Goal: Download file/media

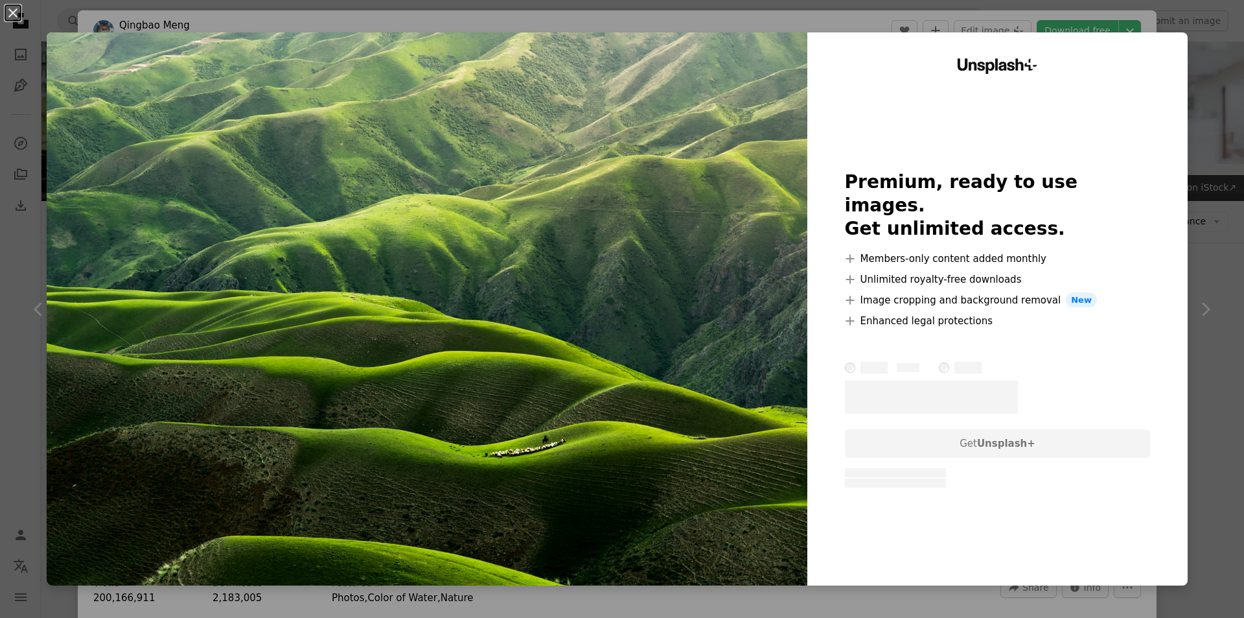
scroll to position [731, 0]
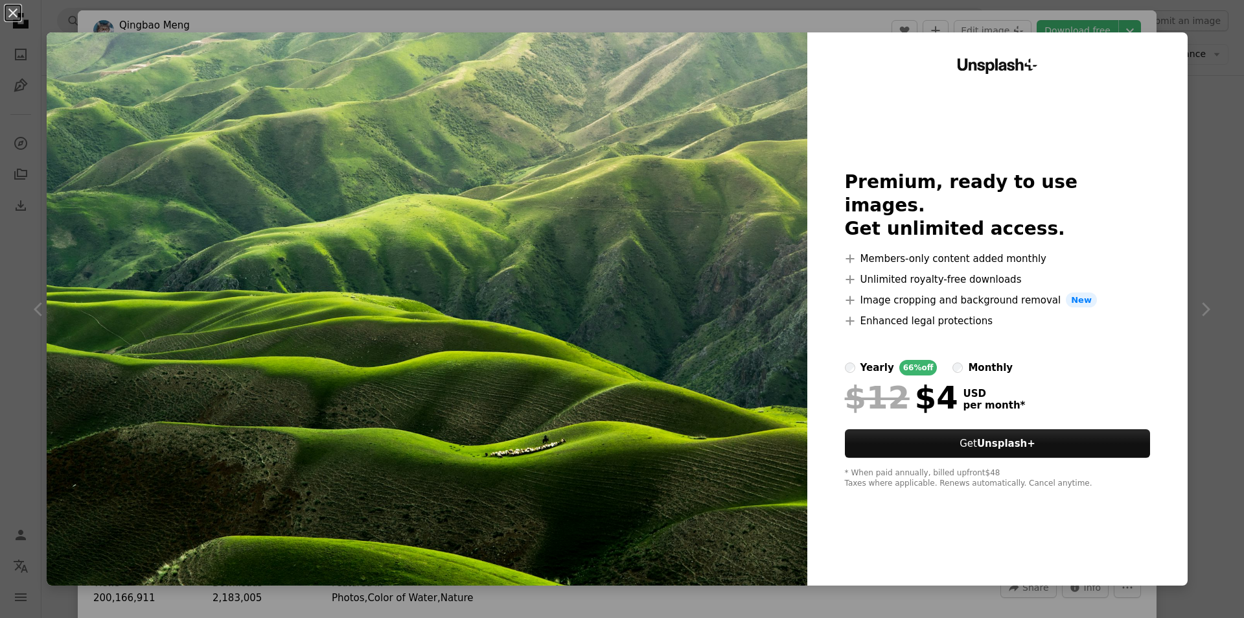
click at [1197, 104] on div "An X shape Unsplash+ Premium, ready to use images. Get unlimited access. A plus…" at bounding box center [622, 309] width 1244 height 618
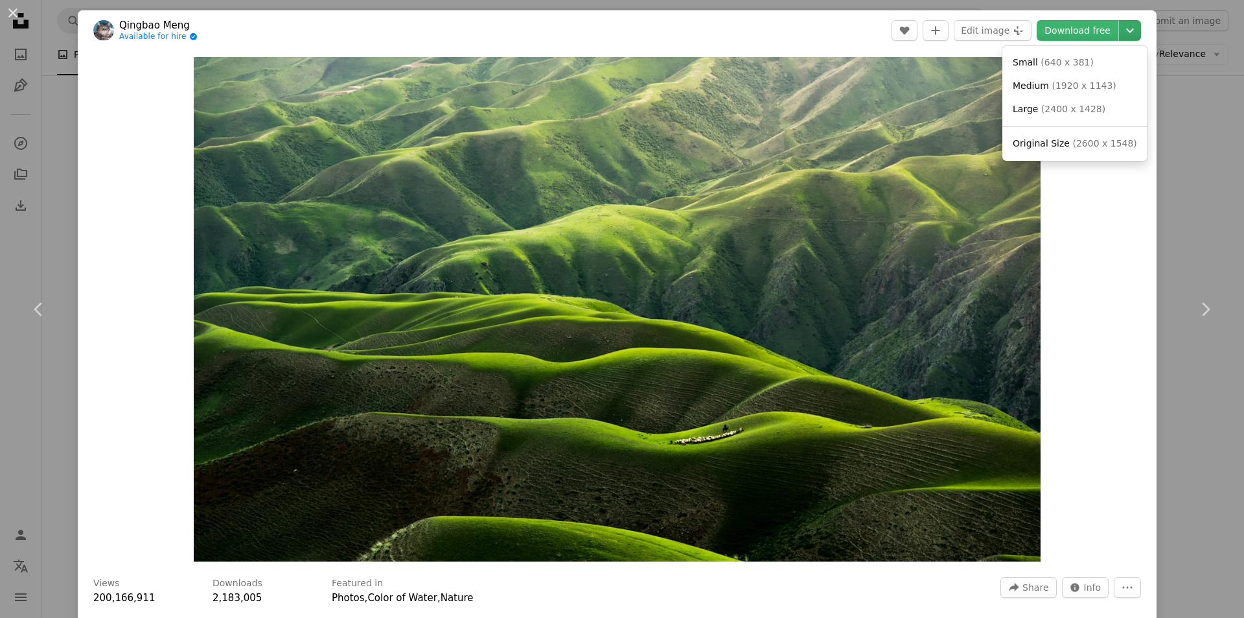
click at [1120, 27] on icon "Chevron down" at bounding box center [1130, 31] width 21 height 16
click at [1023, 143] on span "Original Size" at bounding box center [1041, 143] width 57 height 10
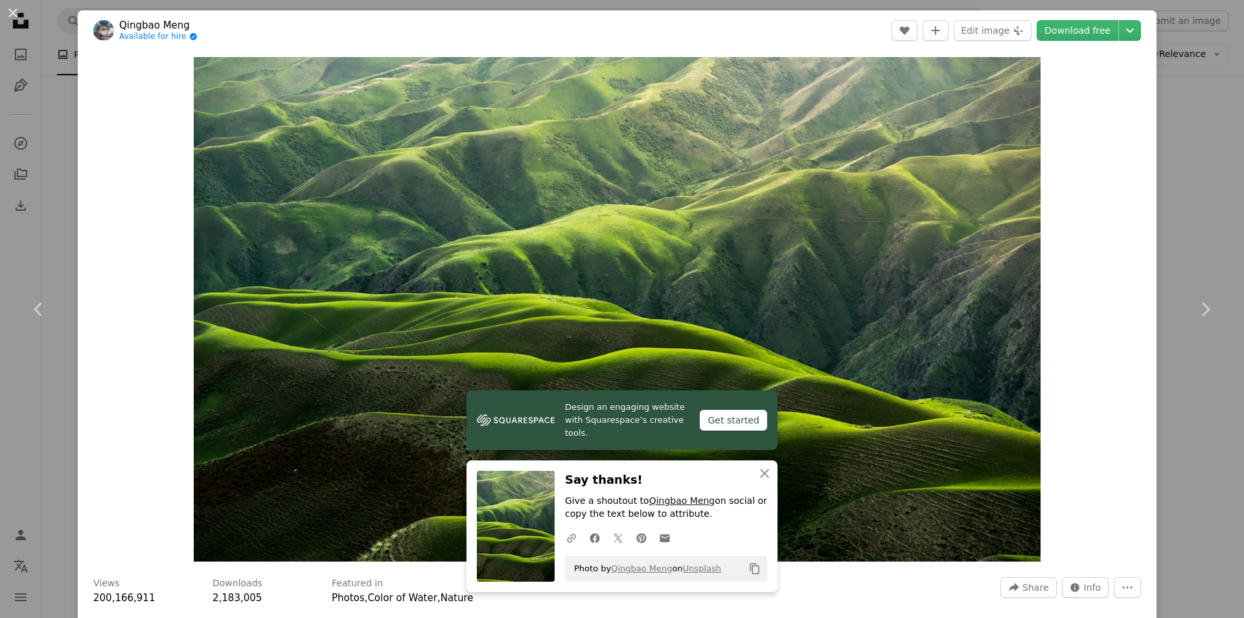
click at [668, 500] on link "Qingbao Meng" at bounding box center [682, 500] width 66 height 10
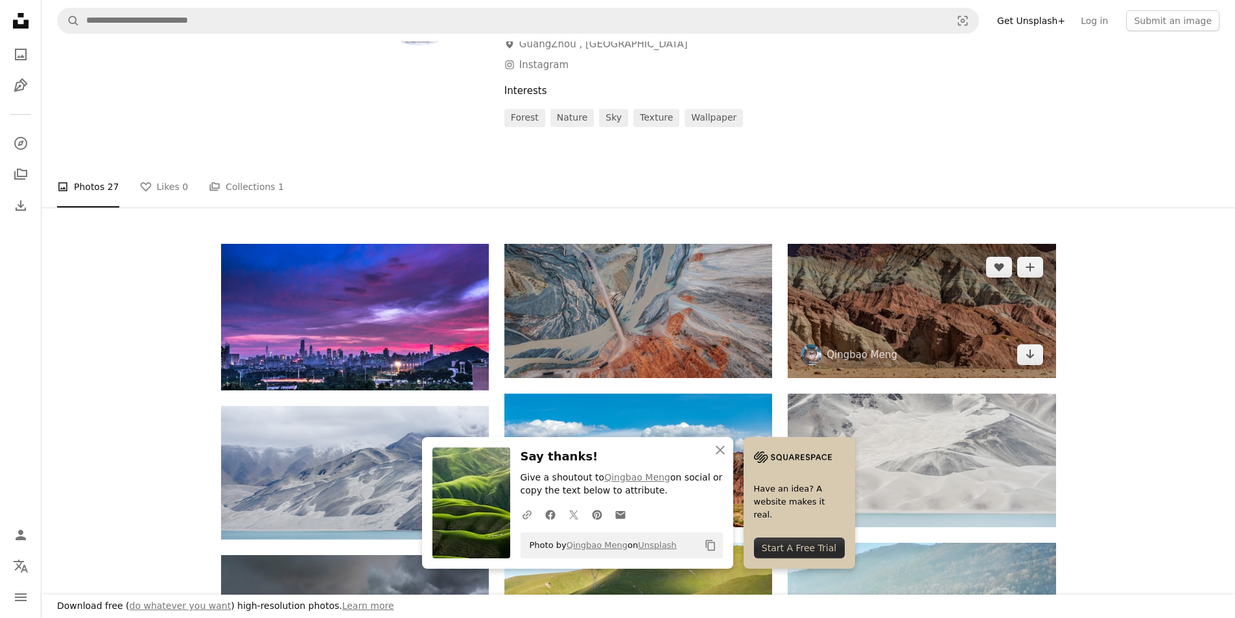
scroll to position [259, 0]
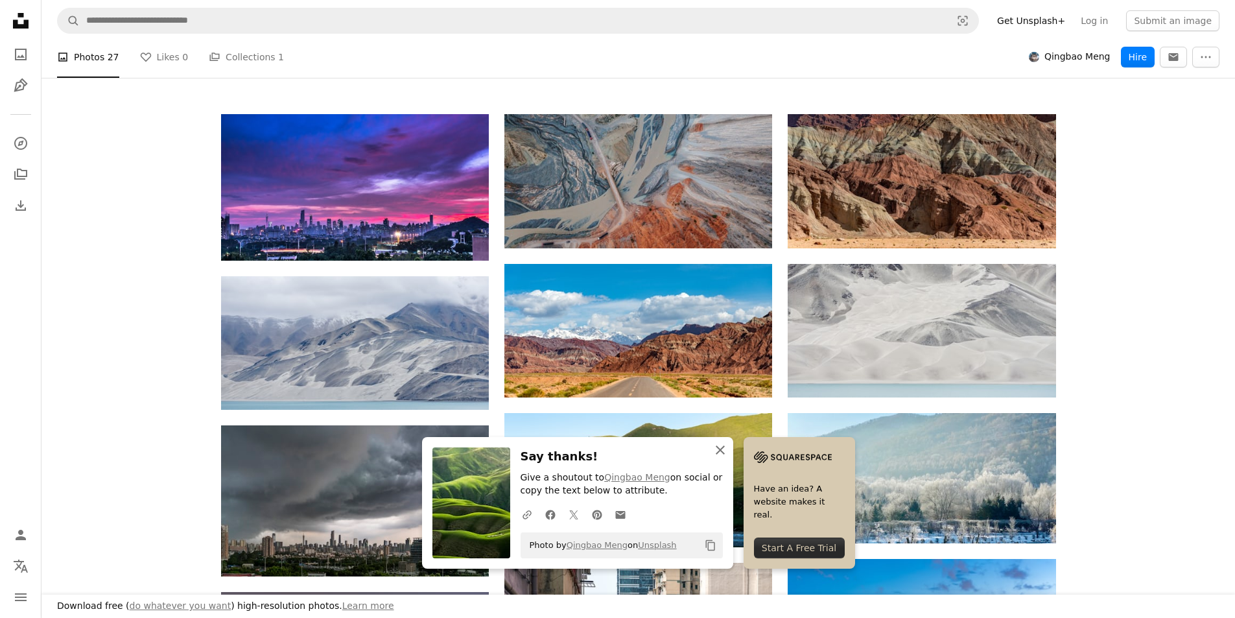
click at [722, 447] on icon "button" at bounding box center [720, 449] width 9 height 9
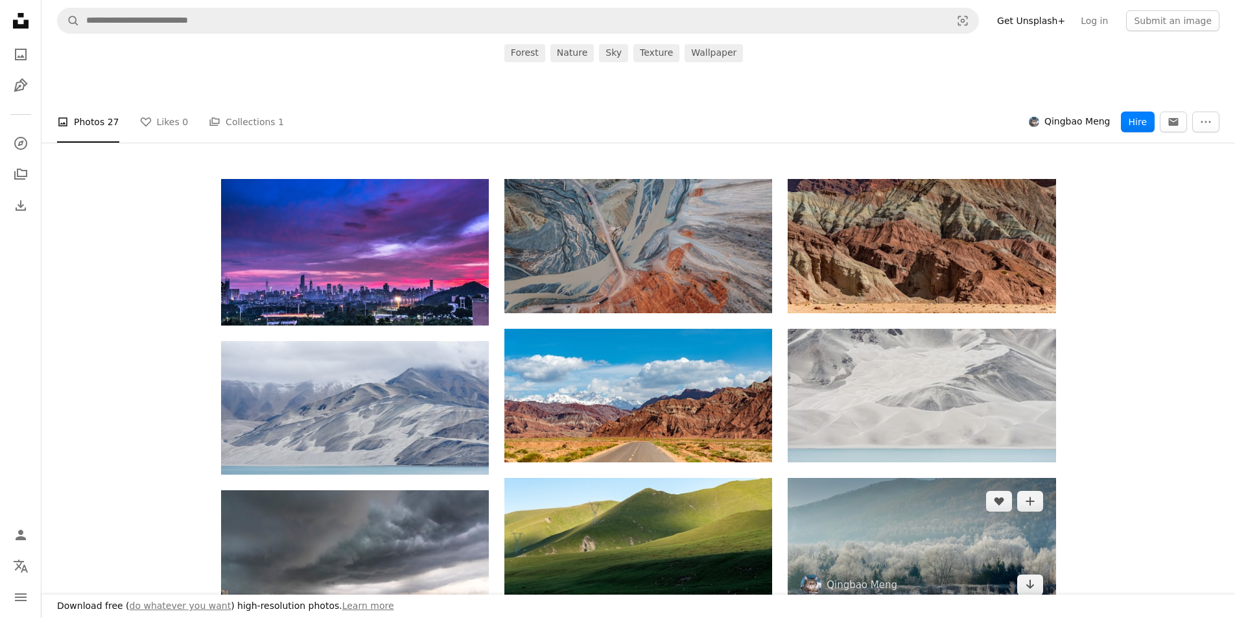
scroll to position [324, 0]
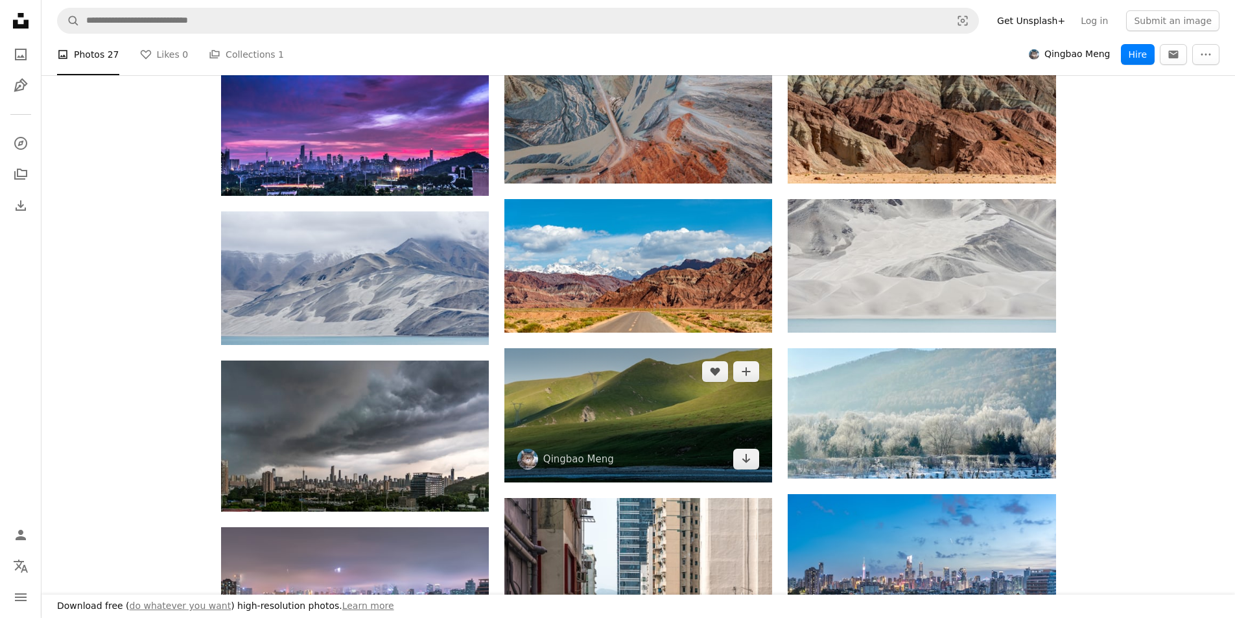
click at [687, 416] on img at bounding box center [638, 415] width 268 height 134
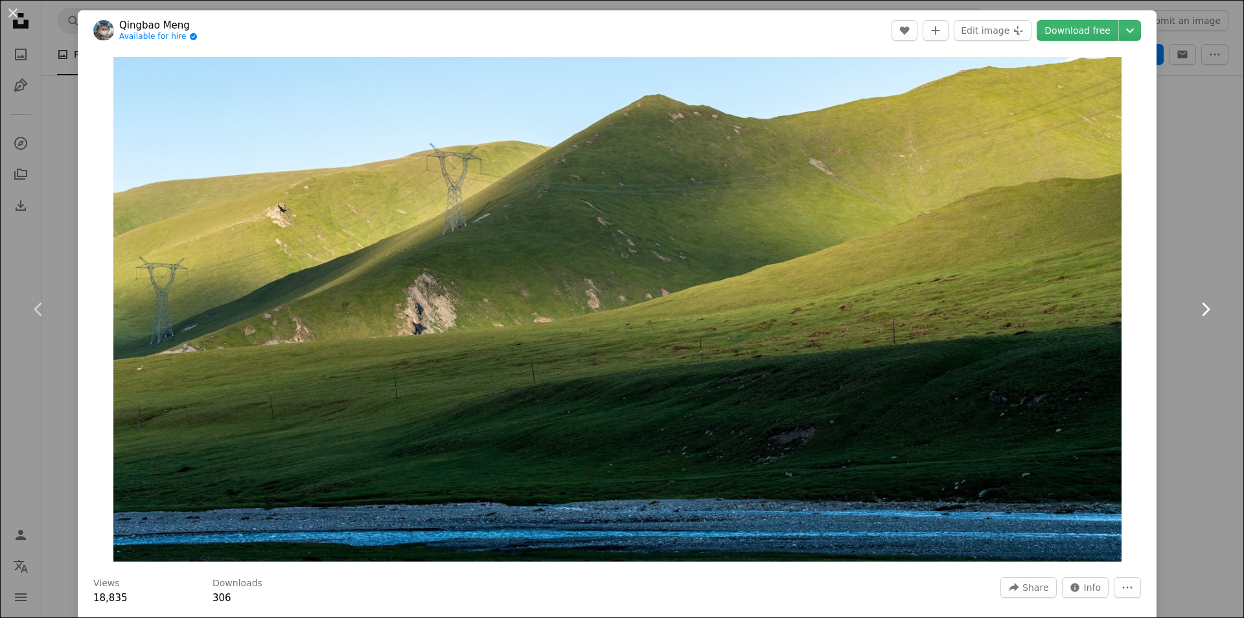
click at [1202, 305] on icon at bounding box center [1206, 309] width 8 height 14
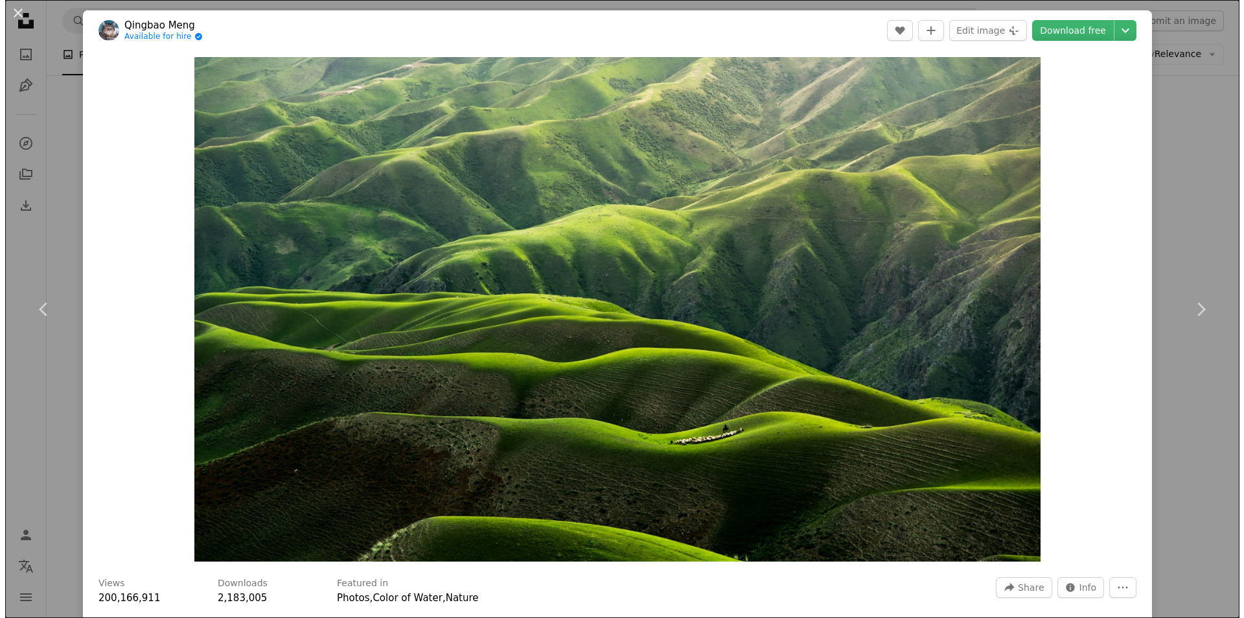
scroll to position [731, 0]
